Goal: Information Seeking & Learning: Learn about a topic

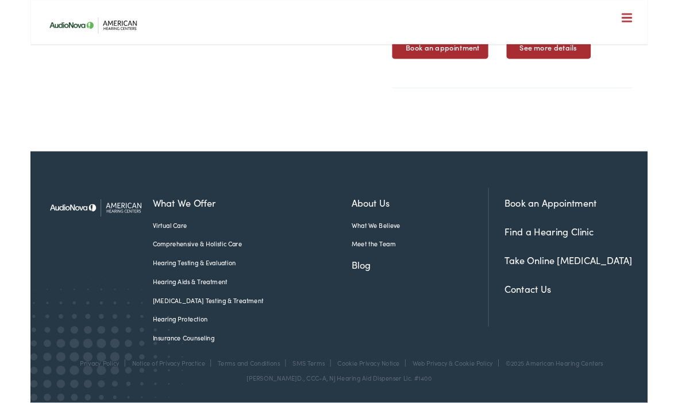
scroll to position [582, 0]
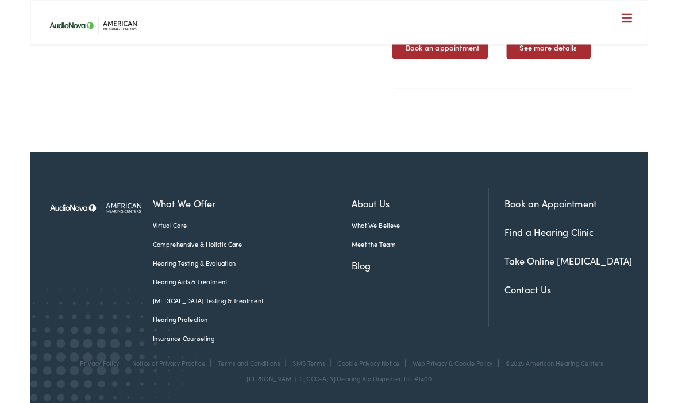
click at [367, 273] on link "Meet the Team" at bounding box center [428, 268] width 150 height 10
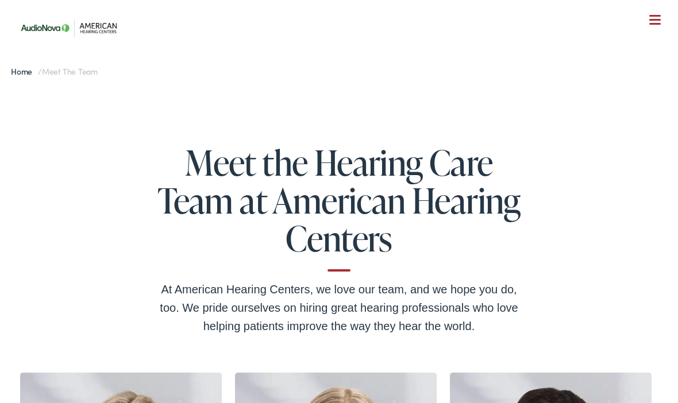
click at [661, 22] on nav "What We Offer Comprehensive & Holistic Care Hearing Testing & Evaluation Hearin…" at bounding box center [339, 99] width 651 height 199
click at [653, 17] on div at bounding box center [654, 20] width 11 height 11
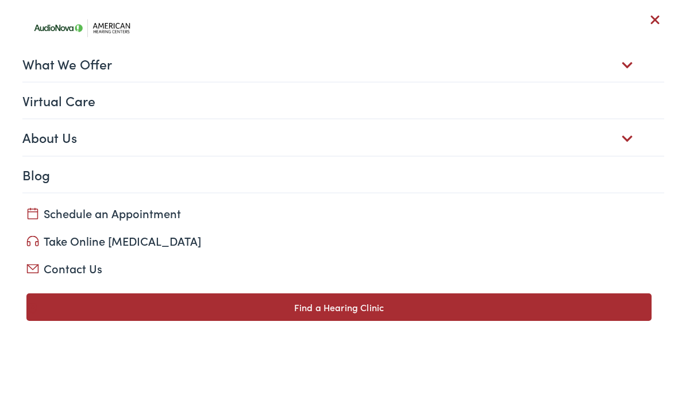
click at [631, 61] on link "What We Offer" at bounding box center [343, 64] width 642 height 36
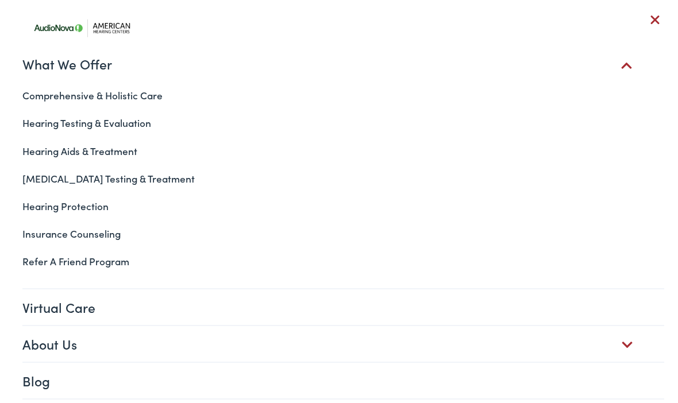
click at [114, 156] on link "Hearing Aids & Treatment" at bounding box center [339, 151] width 651 height 28
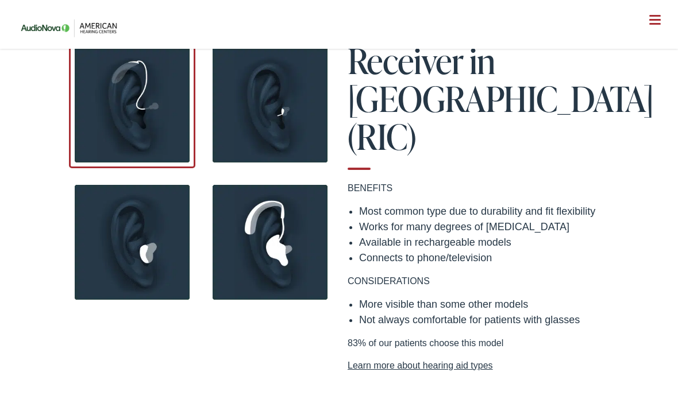
scroll to position [1008, 0]
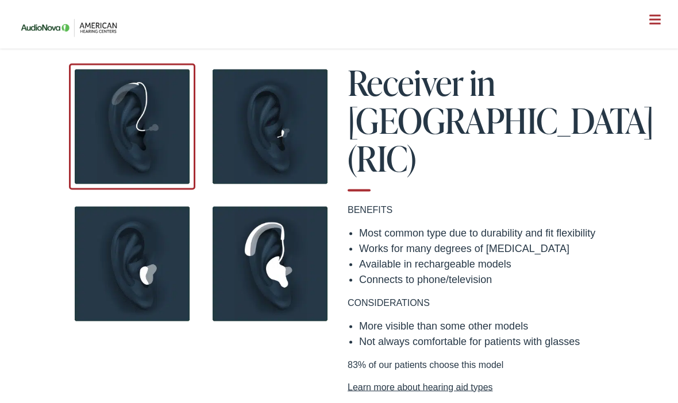
click at [473, 381] on link "Learn more about hearing aid types" at bounding box center [477, 388] width 258 height 14
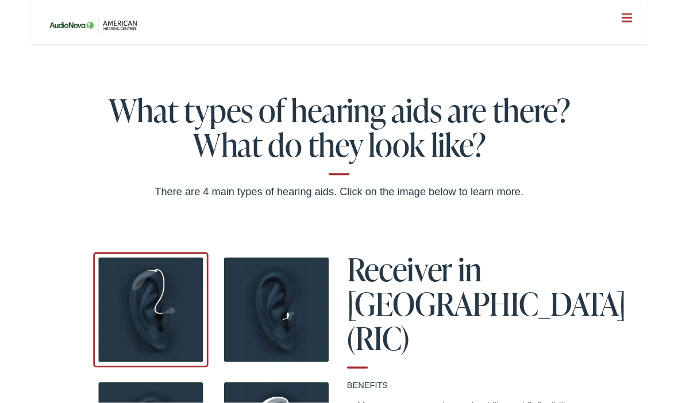
scroll to position [829, 0]
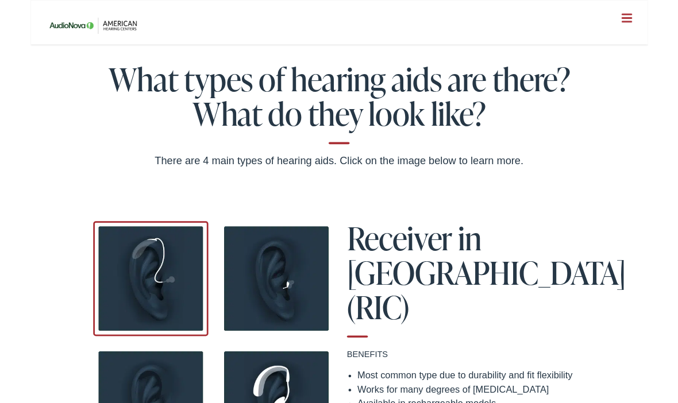
click at [276, 327] on img at bounding box center [270, 306] width 126 height 126
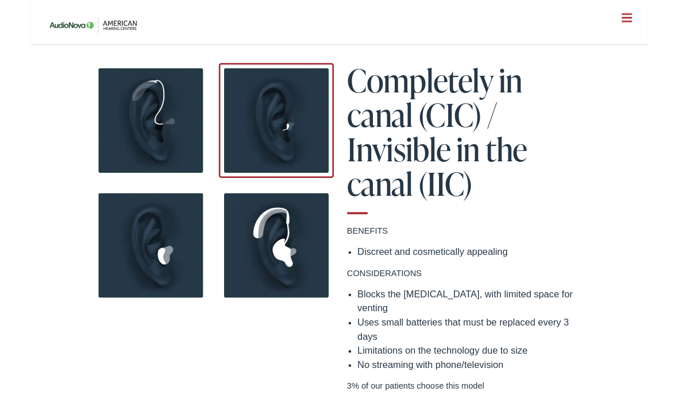
scroll to position [1037, 0]
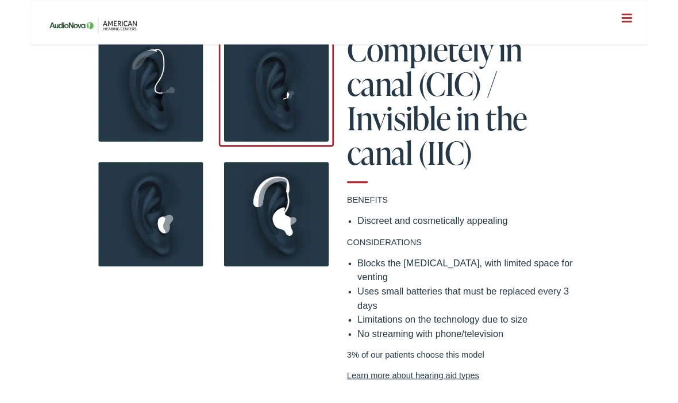
click at [290, 259] on img at bounding box center [270, 235] width 126 height 126
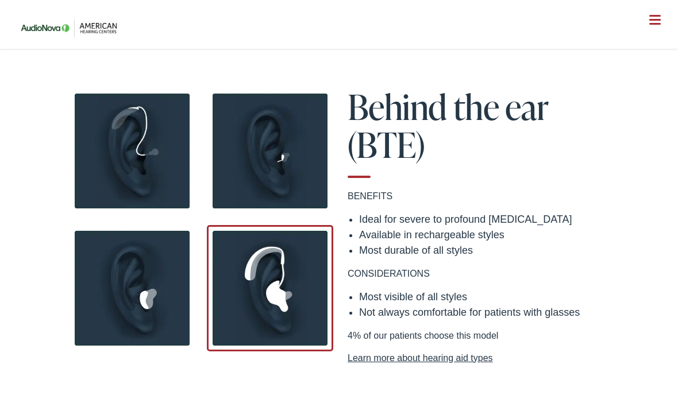
scroll to position [983, 0]
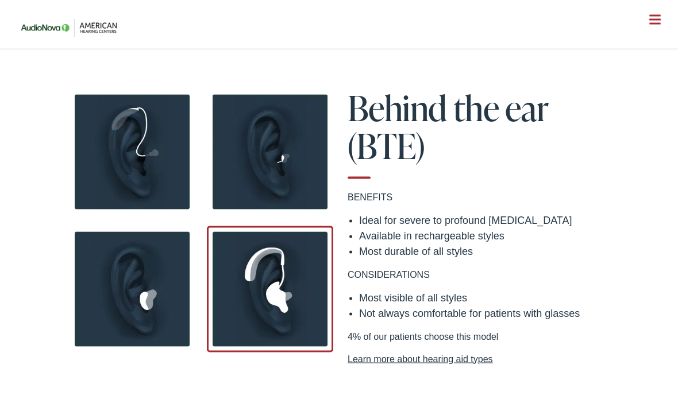
click at [172, 329] on img at bounding box center [132, 289] width 126 height 126
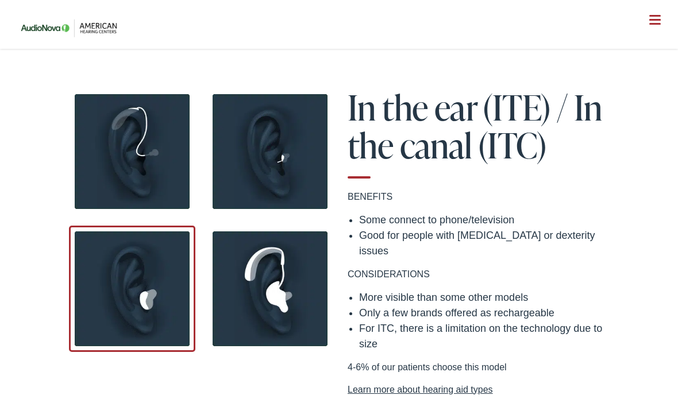
click at [172, 190] on img at bounding box center [132, 151] width 126 height 126
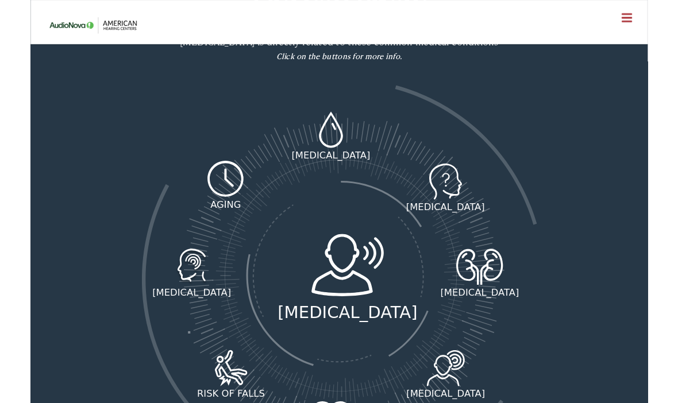
scroll to position [1539, 0]
click at [338, 122] on icon at bounding box center [330, 142] width 30 height 40
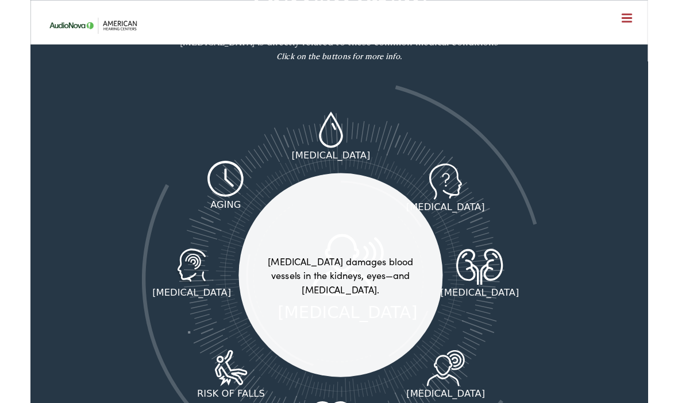
click at [615, 217] on section "Did you know [MEDICAL_DATA] is directly related to these common medical conditi…" at bounding box center [339, 259] width 678 height 583
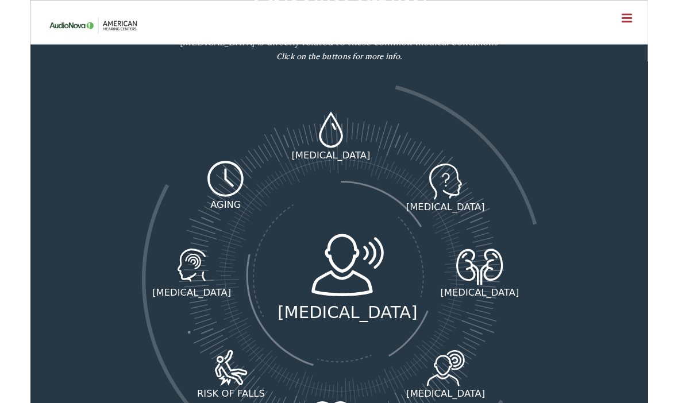
click at [466, 384] on icon at bounding box center [456, 404] width 53 height 40
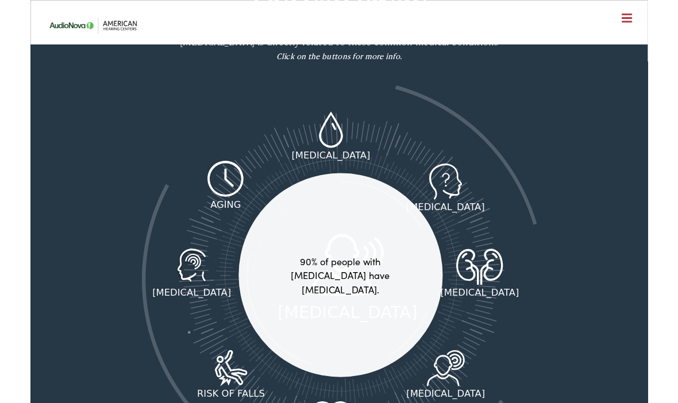
click at [606, 349] on div "Did you know [MEDICAL_DATA] is directly related to these common medical conditi…" at bounding box center [338, 259] width 551 height 549
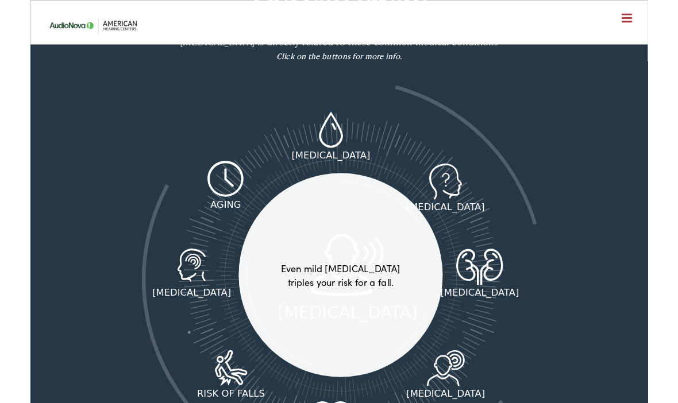
click at [210, 384] on icon at bounding box center [220, 404] width 48 height 40
click at [189, 273] on icon at bounding box center [177, 293] width 48 height 40
click at [217, 176] on icon at bounding box center [214, 196] width 43 height 40
click at [462, 179] on icon at bounding box center [455, 199] width 49 height 40
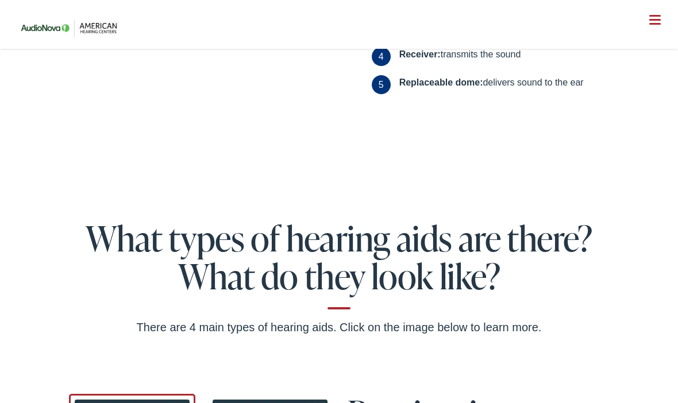
scroll to position [677, 0]
